Goal: Communication & Community: Answer question/provide support

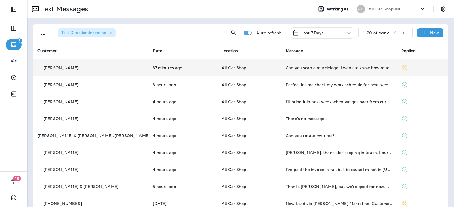
click at [246, 70] on td "All Car Shop" at bounding box center [249, 67] width 64 height 17
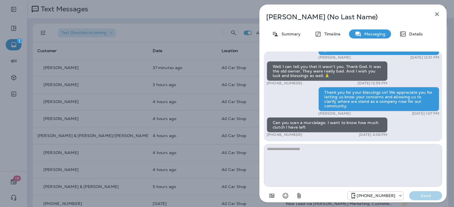
click at [312, 123] on div "Can you scan a murcielago. I want to know how much clutch I have left" at bounding box center [327, 124] width 121 height 15
copy div "murcielago"
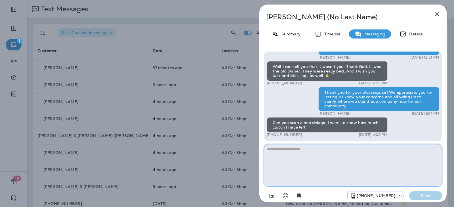
click at [309, 158] on textarea at bounding box center [353, 165] width 178 height 43
click at [293, 152] on textarea at bounding box center [353, 165] width 178 height 43
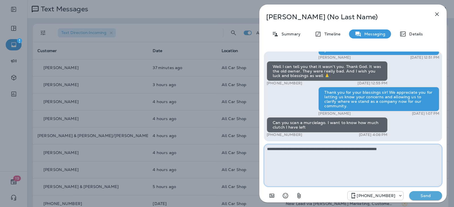
type textarea "**********"
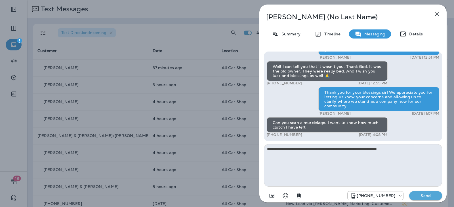
click at [417, 196] on p "Send" at bounding box center [425, 195] width 24 height 5
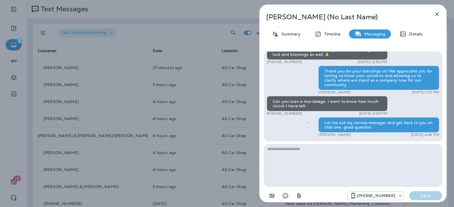
click at [439, 14] on icon "button" at bounding box center [436, 14] width 7 height 7
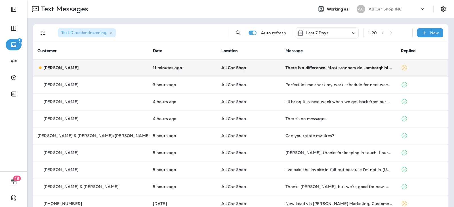
click at [265, 71] on td "All Car Shop" at bounding box center [249, 67] width 64 height 17
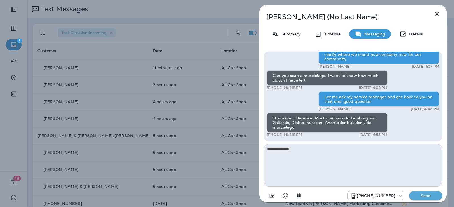
type textarea "**********"
click at [432, 195] on p "Send" at bounding box center [425, 195] width 24 height 5
